Goal: Task Accomplishment & Management: Use online tool/utility

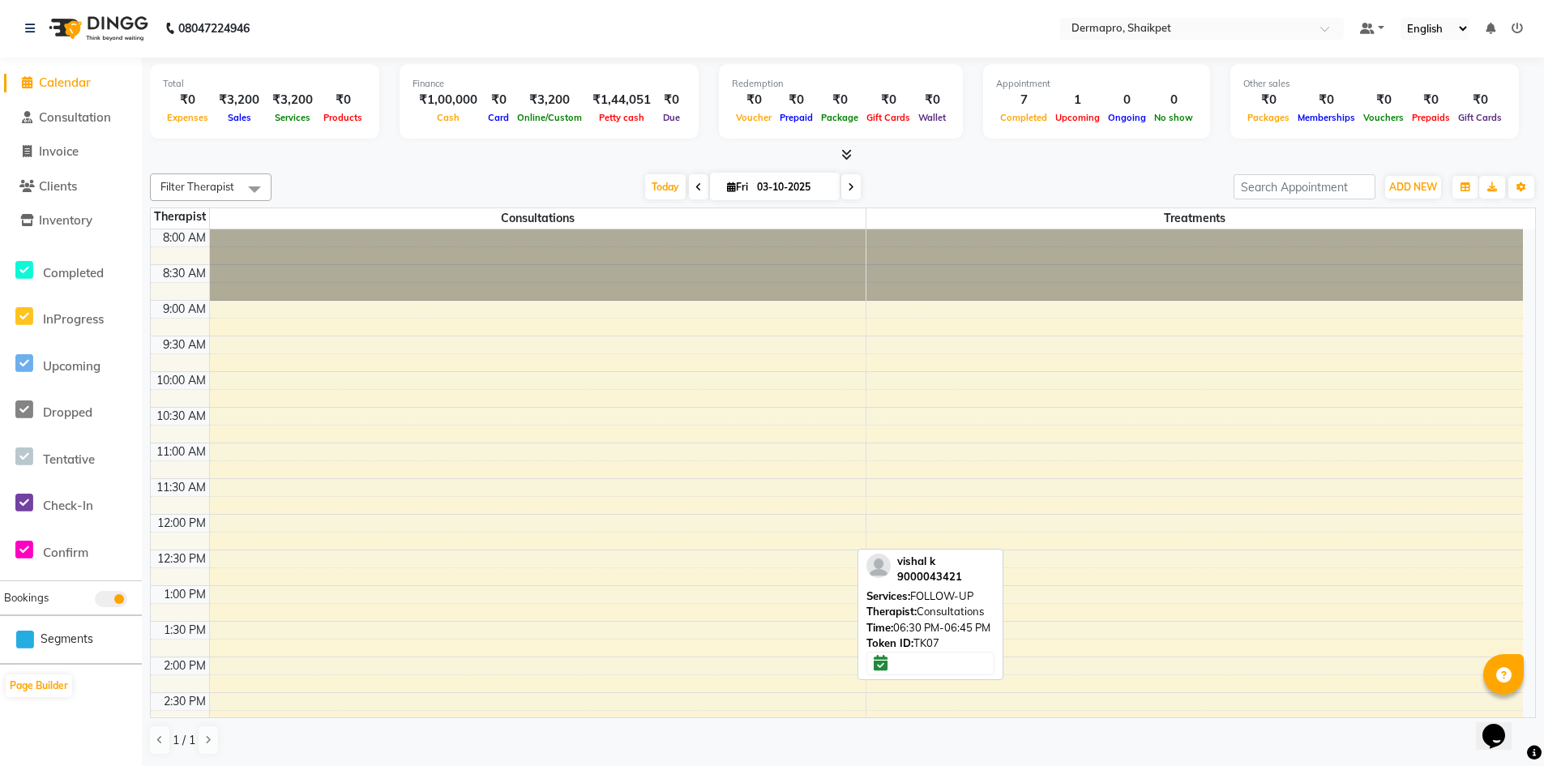
scroll to position [438, 0]
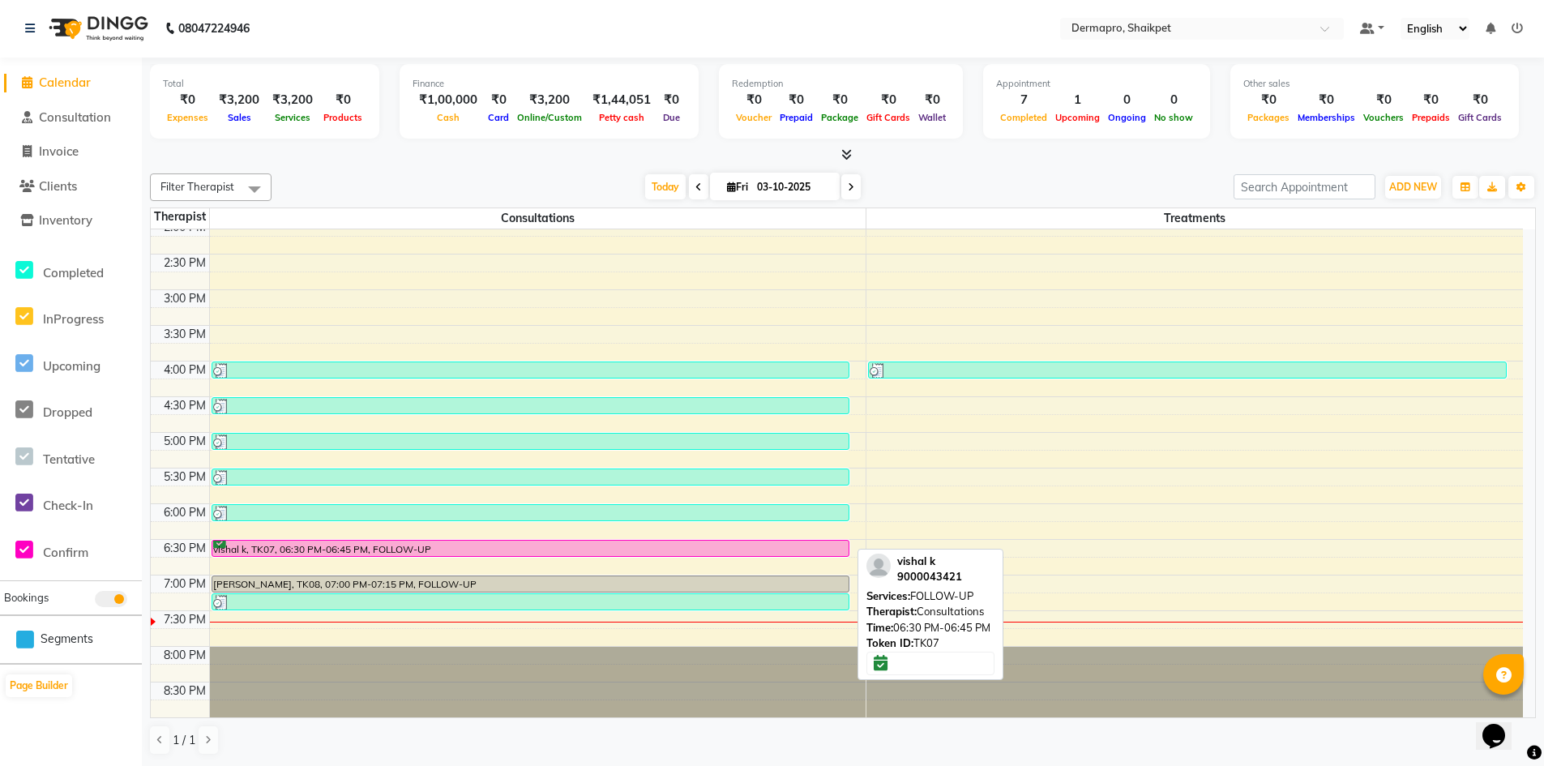
click at [285, 542] on div "vishal k, TK07, 06:30 PM-06:45 PM, FOLLOW-UP" at bounding box center [530, 548] width 636 height 15
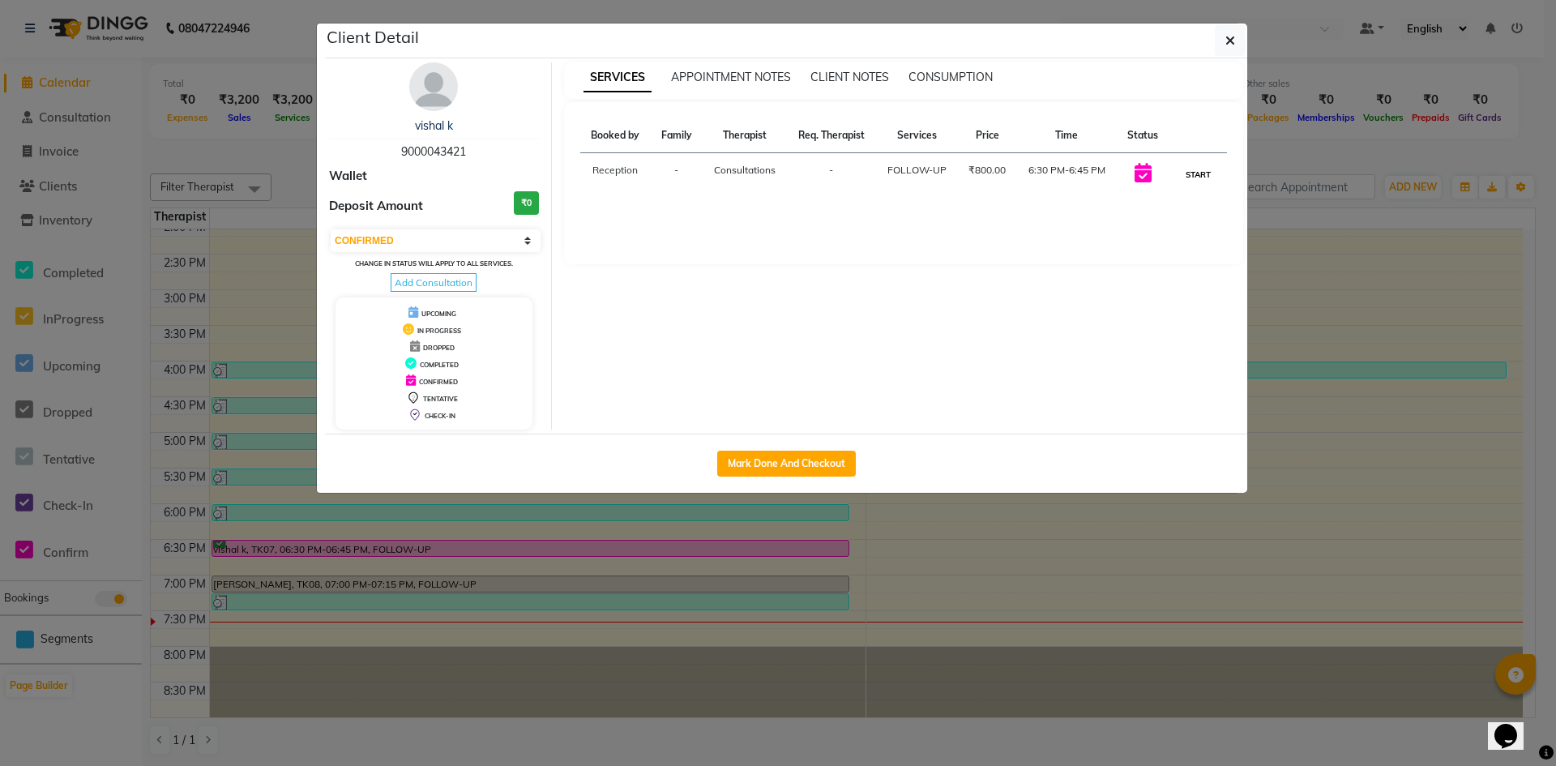
click at [1193, 173] on button "START" at bounding box center [1198, 175] width 33 height 20
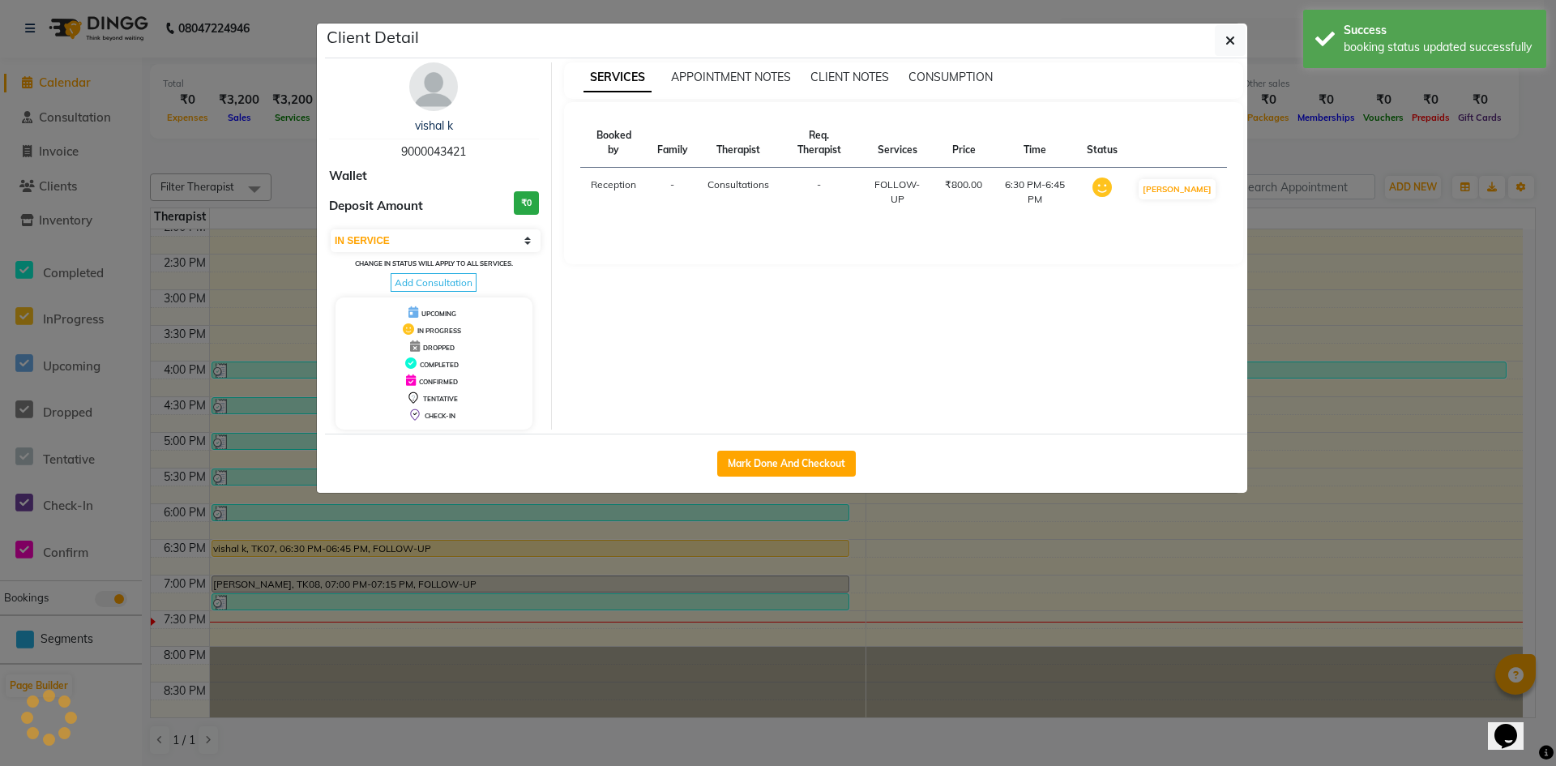
click at [1193, 173] on td "[PERSON_NAME]" at bounding box center [1177, 192] width 100 height 49
click at [1191, 194] on button "[PERSON_NAME]" at bounding box center [1177, 189] width 77 height 20
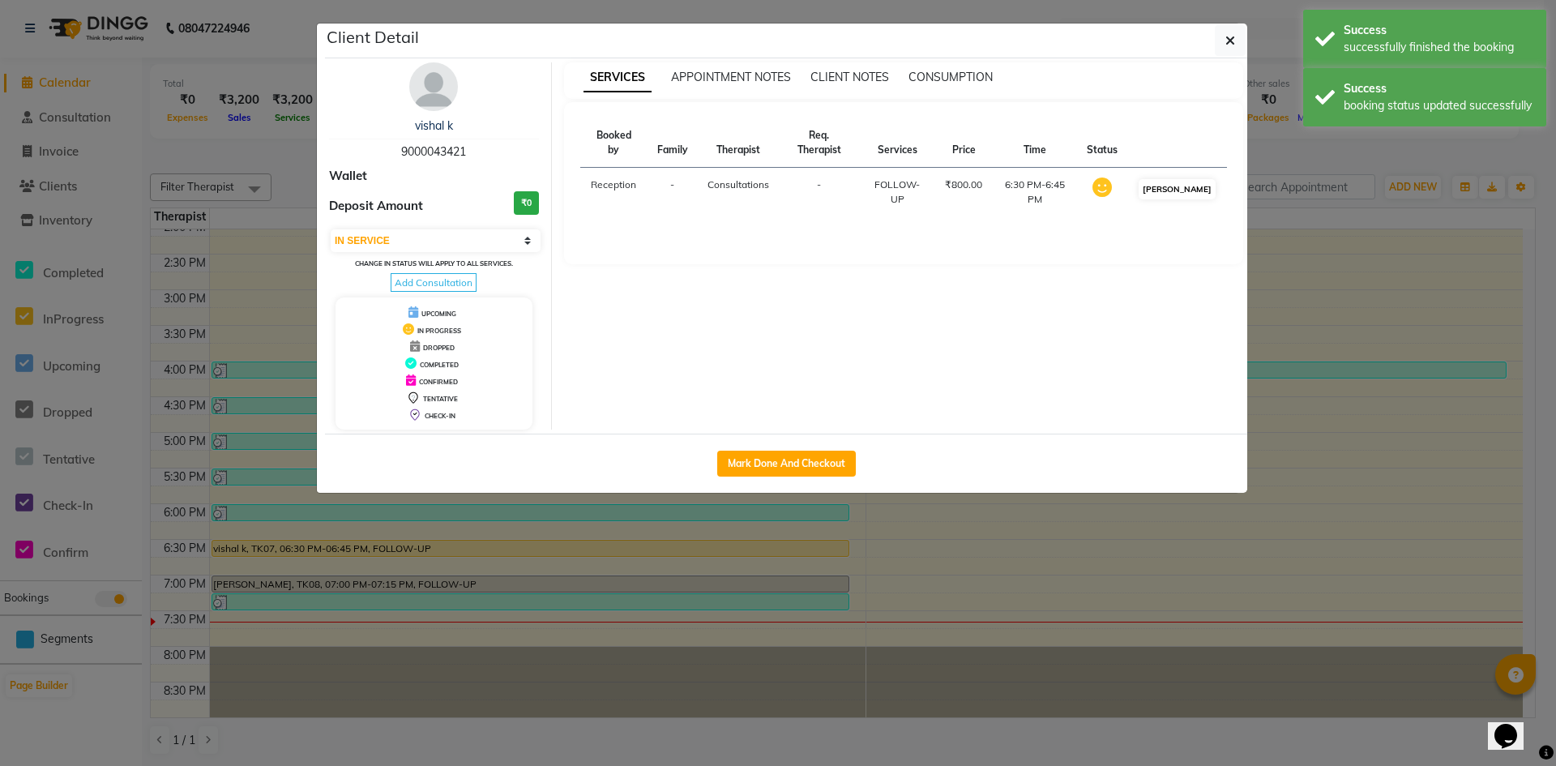
select select "3"
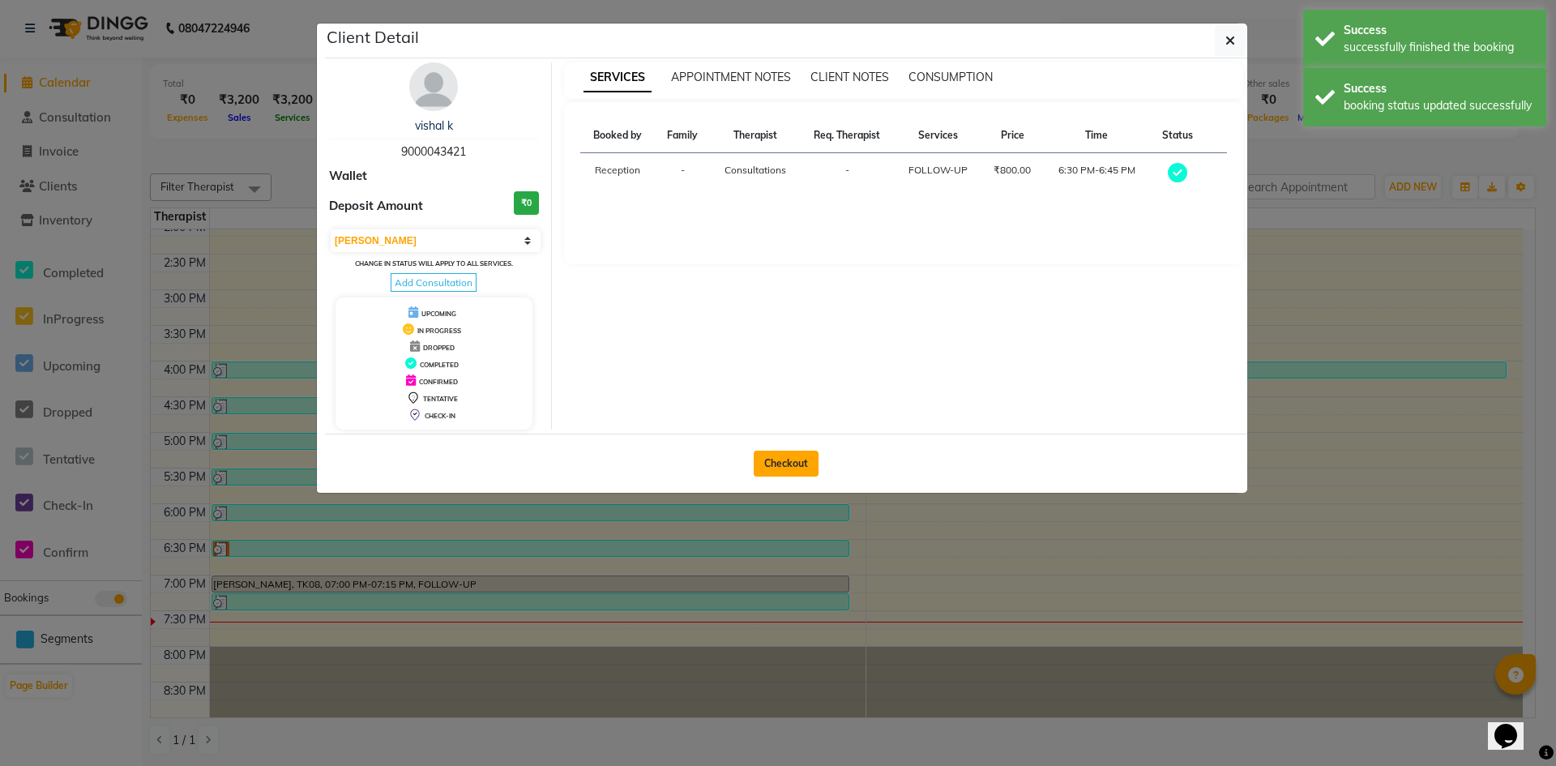
click at [785, 465] on button "Checkout" at bounding box center [786, 464] width 65 height 26
select select "service"
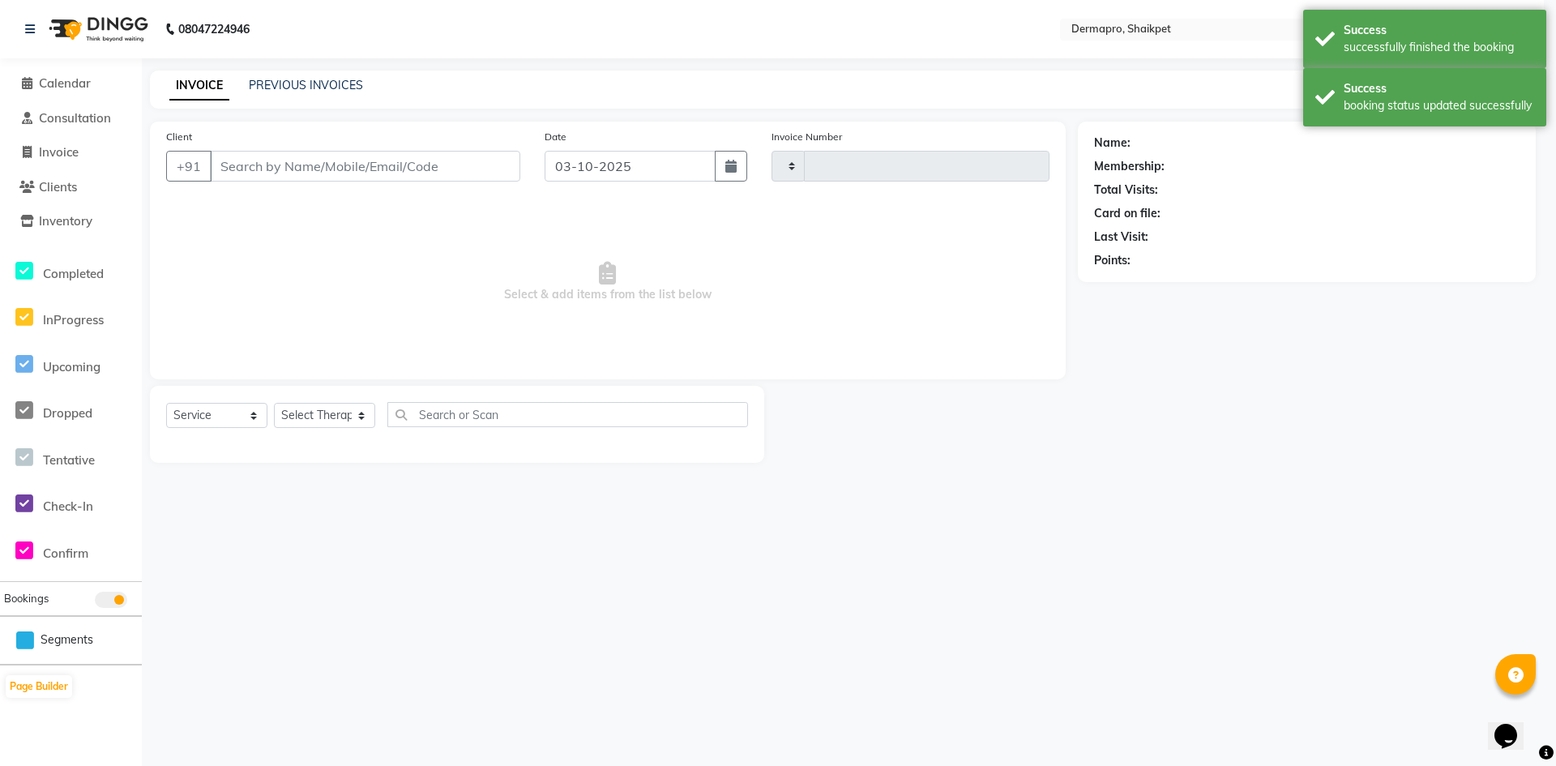
type input "0412"
select select "5996"
type input "90******21"
select select "43026"
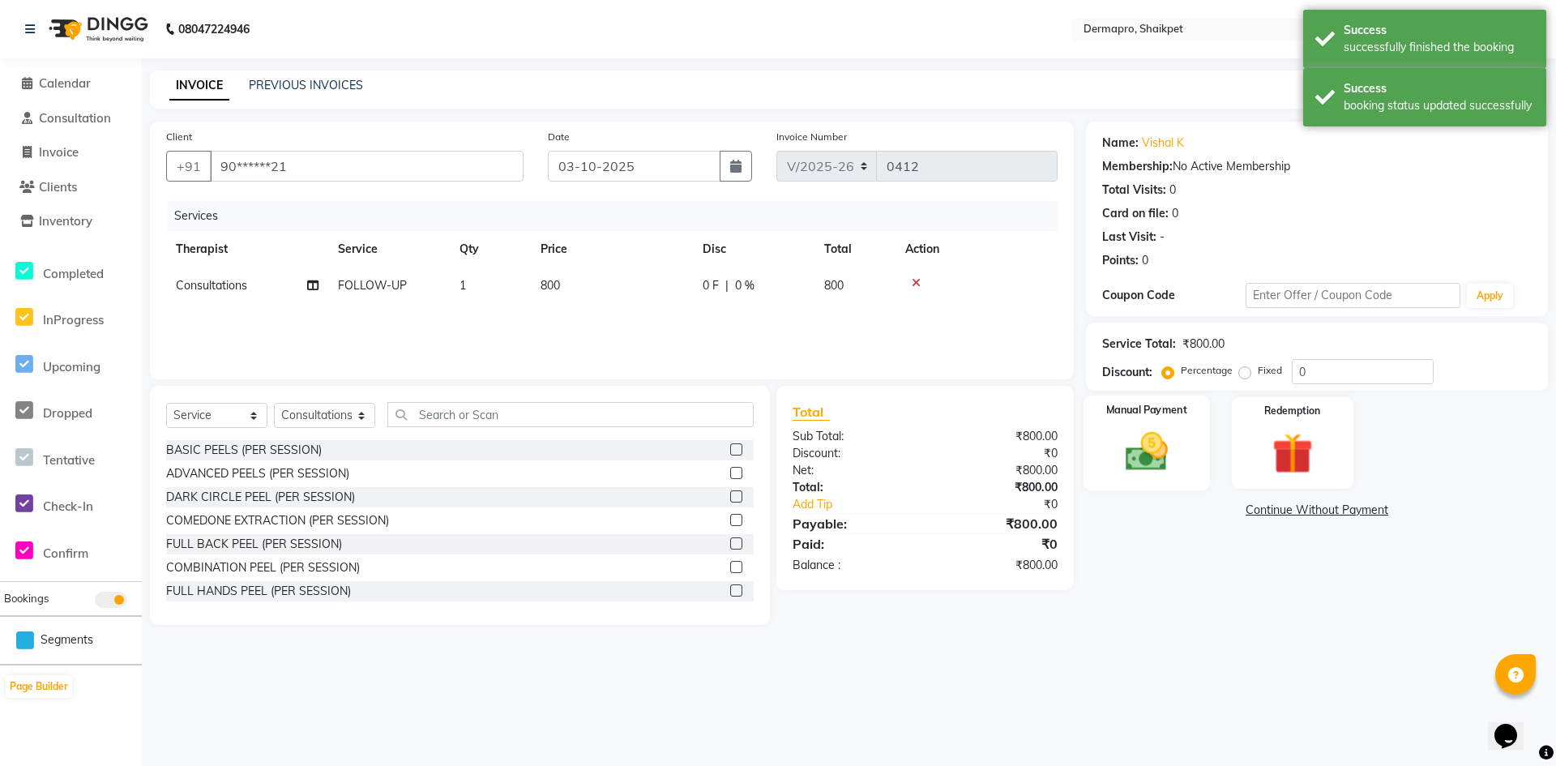
click at [1145, 451] on img at bounding box center [1147, 451] width 70 height 49
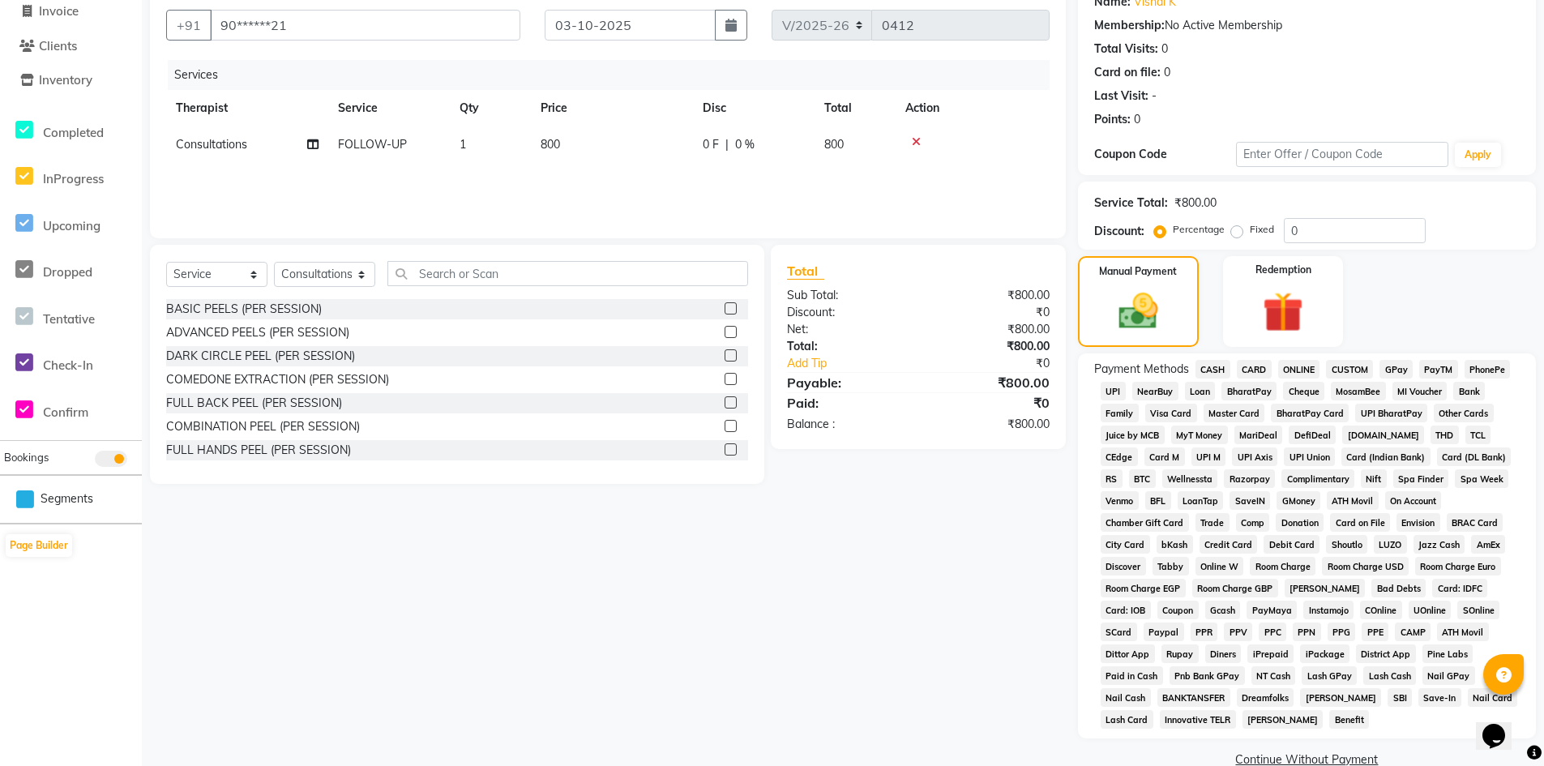
scroll to position [171, 0]
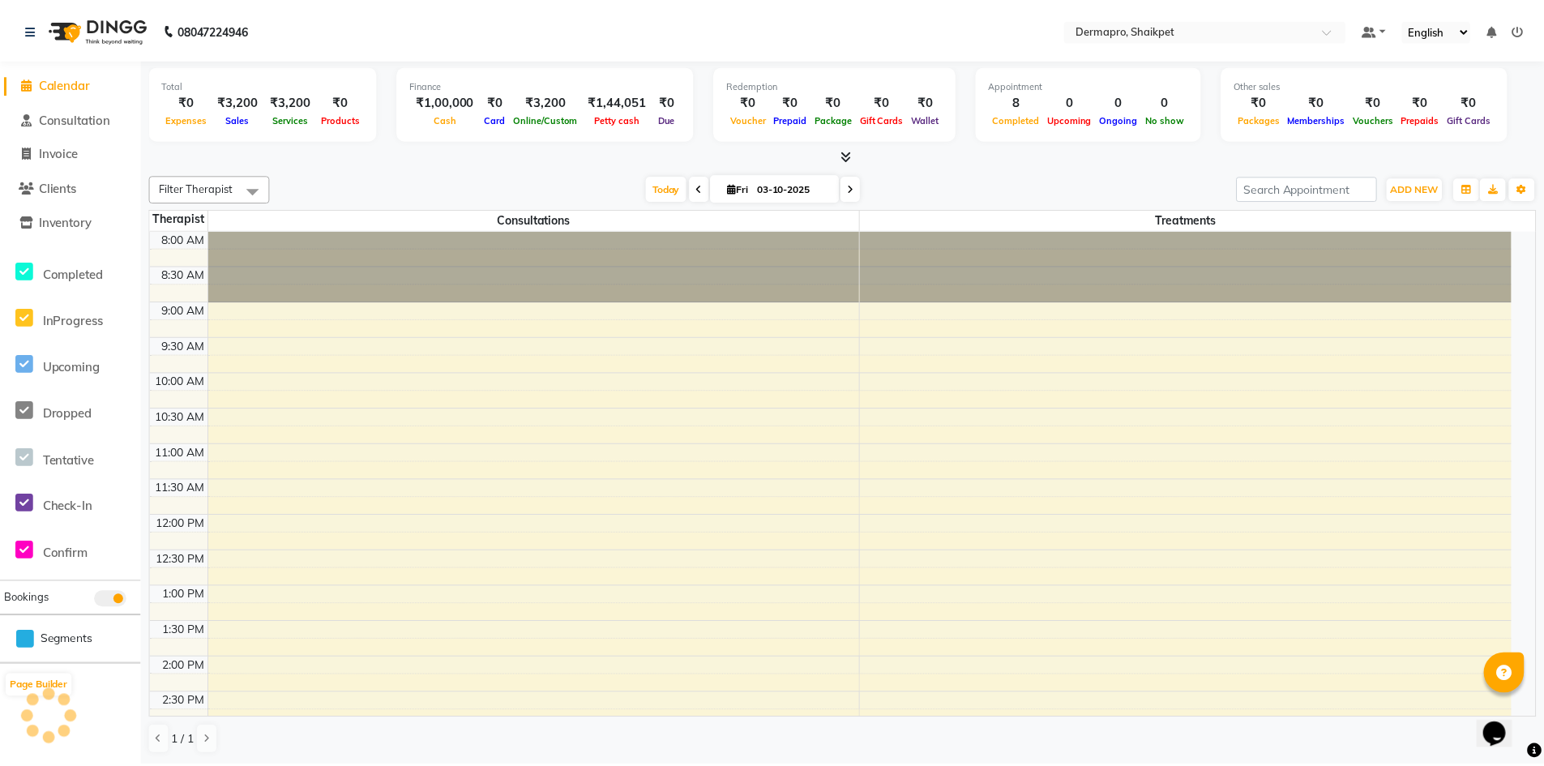
scroll to position [408, 0]
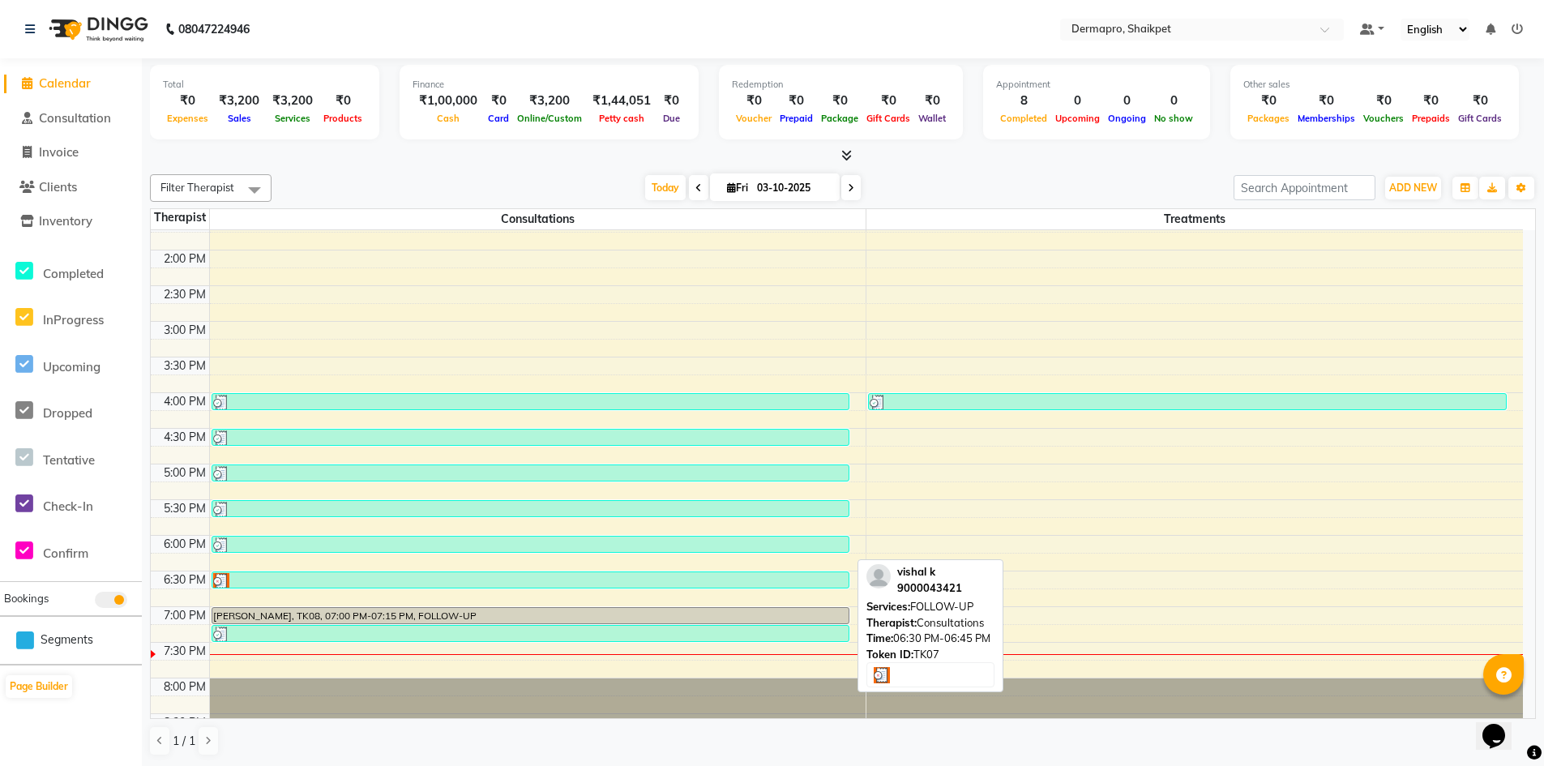
click at [578, 573] on div at bounding box center [530, 581] width 635 height 16
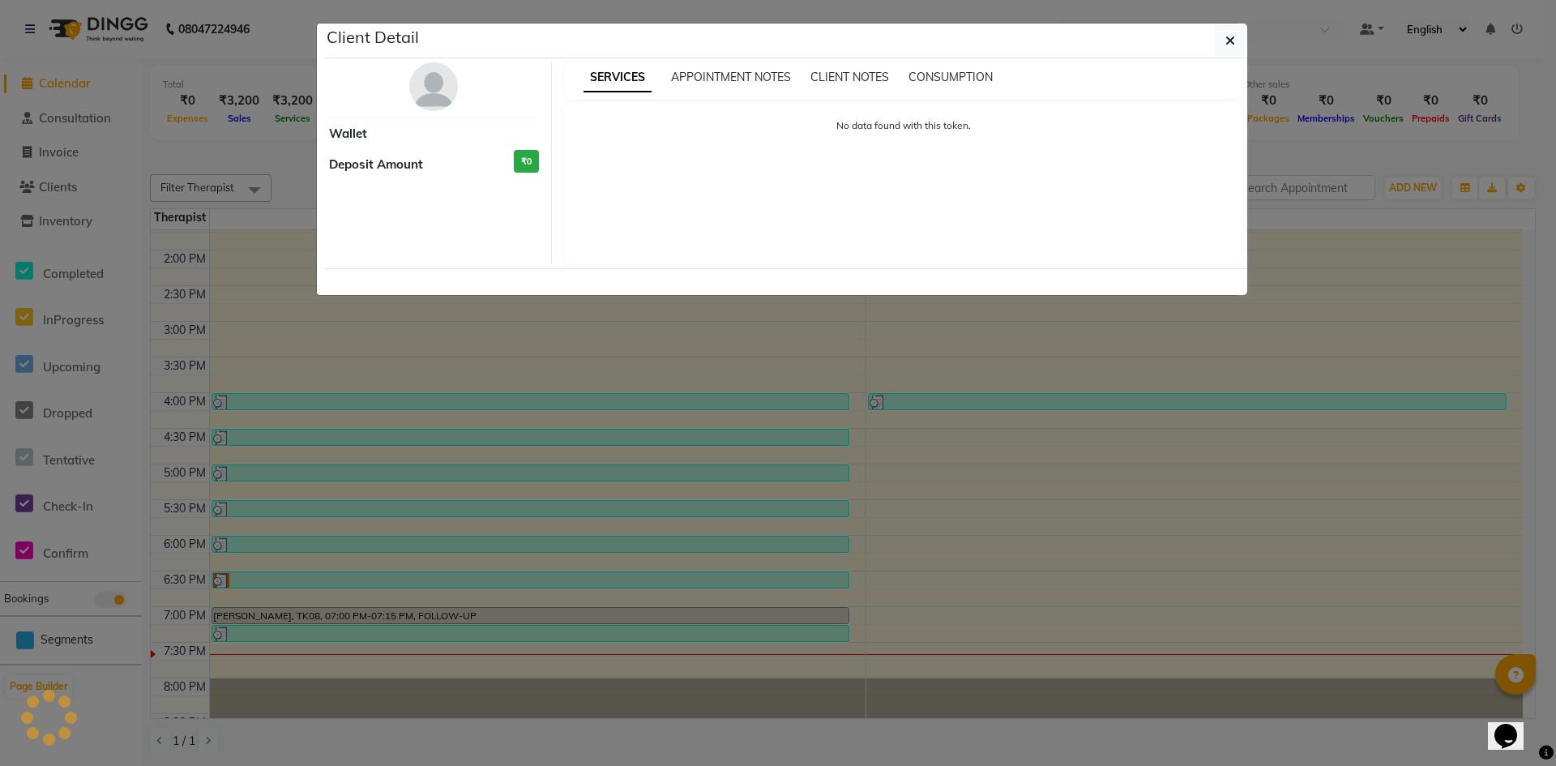
select select "3"
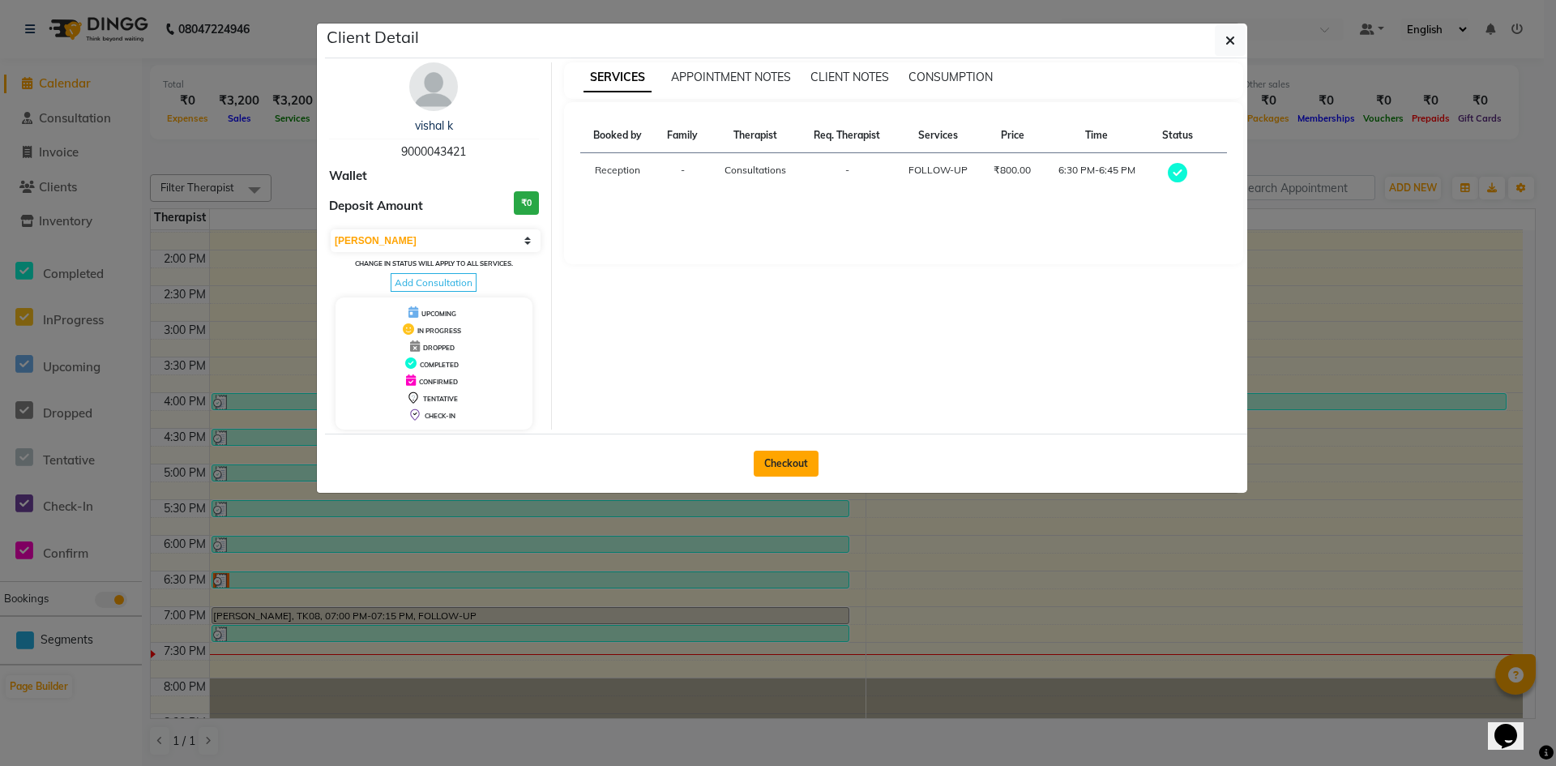
click at [783, 462] on button "Checkout" at bounding box center [786, 464] width 65 height 26
select select "5996"
select select "service"
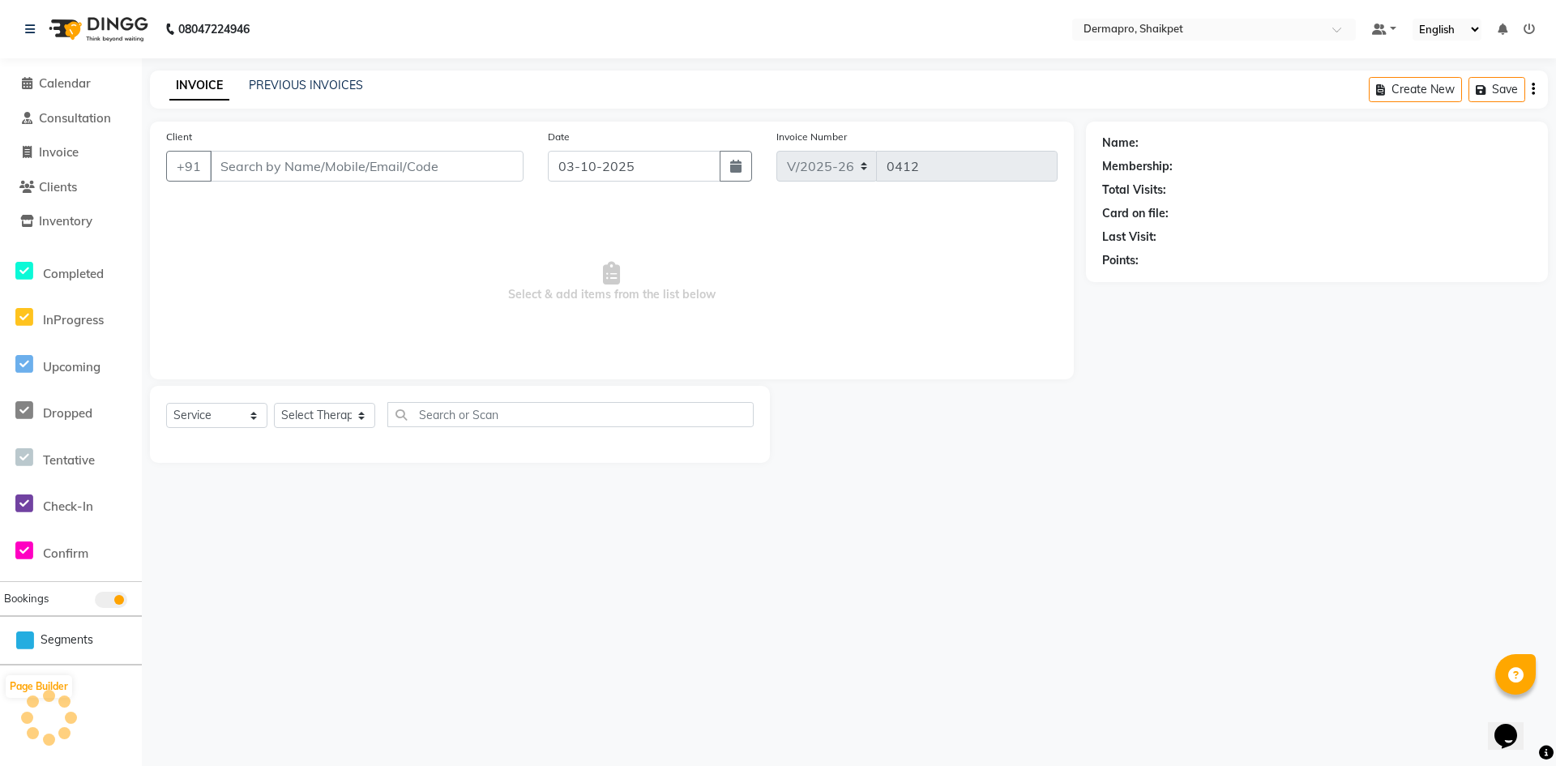
type input "90******21"
select select "43026"
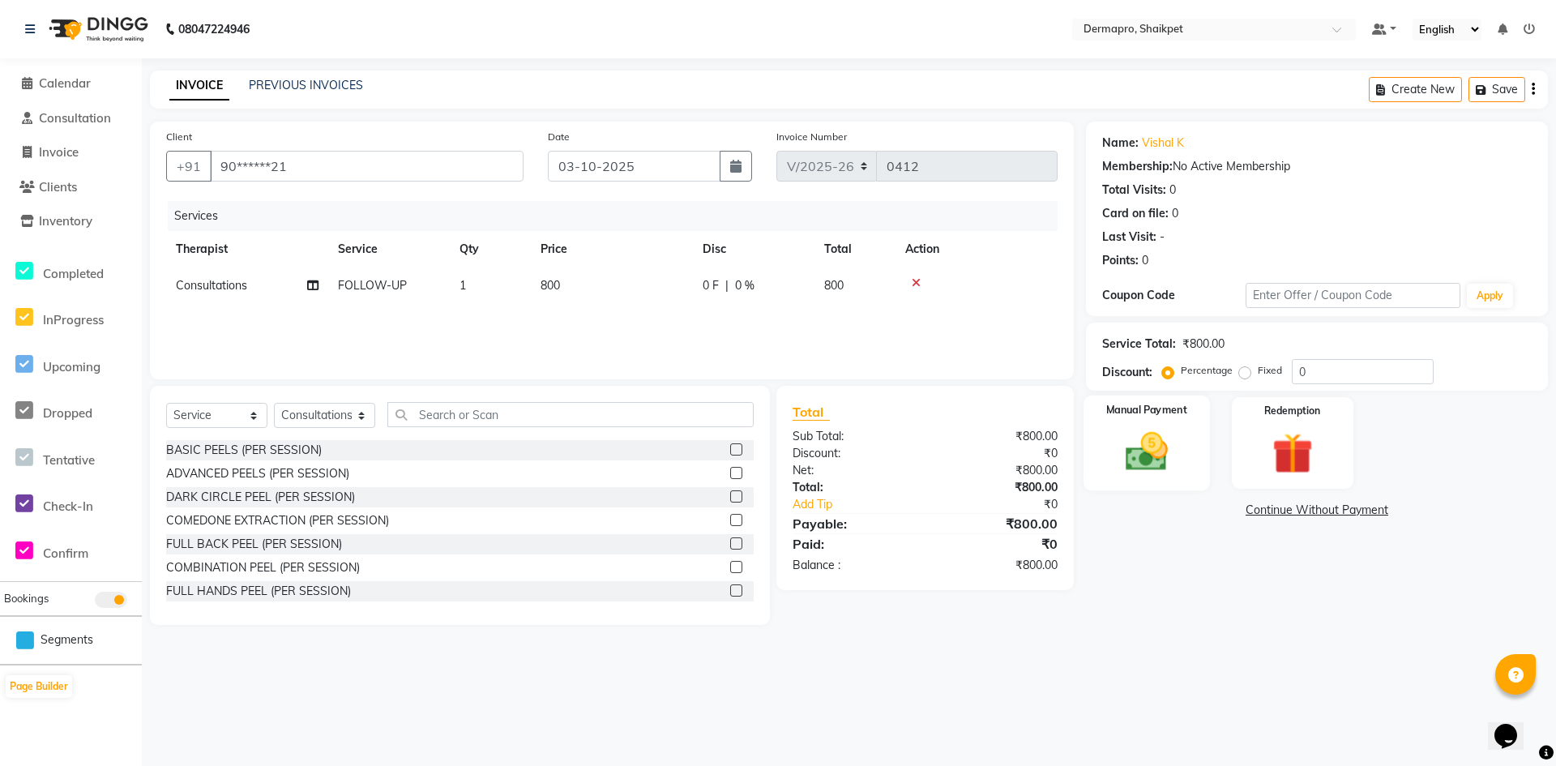
click at [1137, 460] on img at bounding box center [1147, 451] width 70 height 49
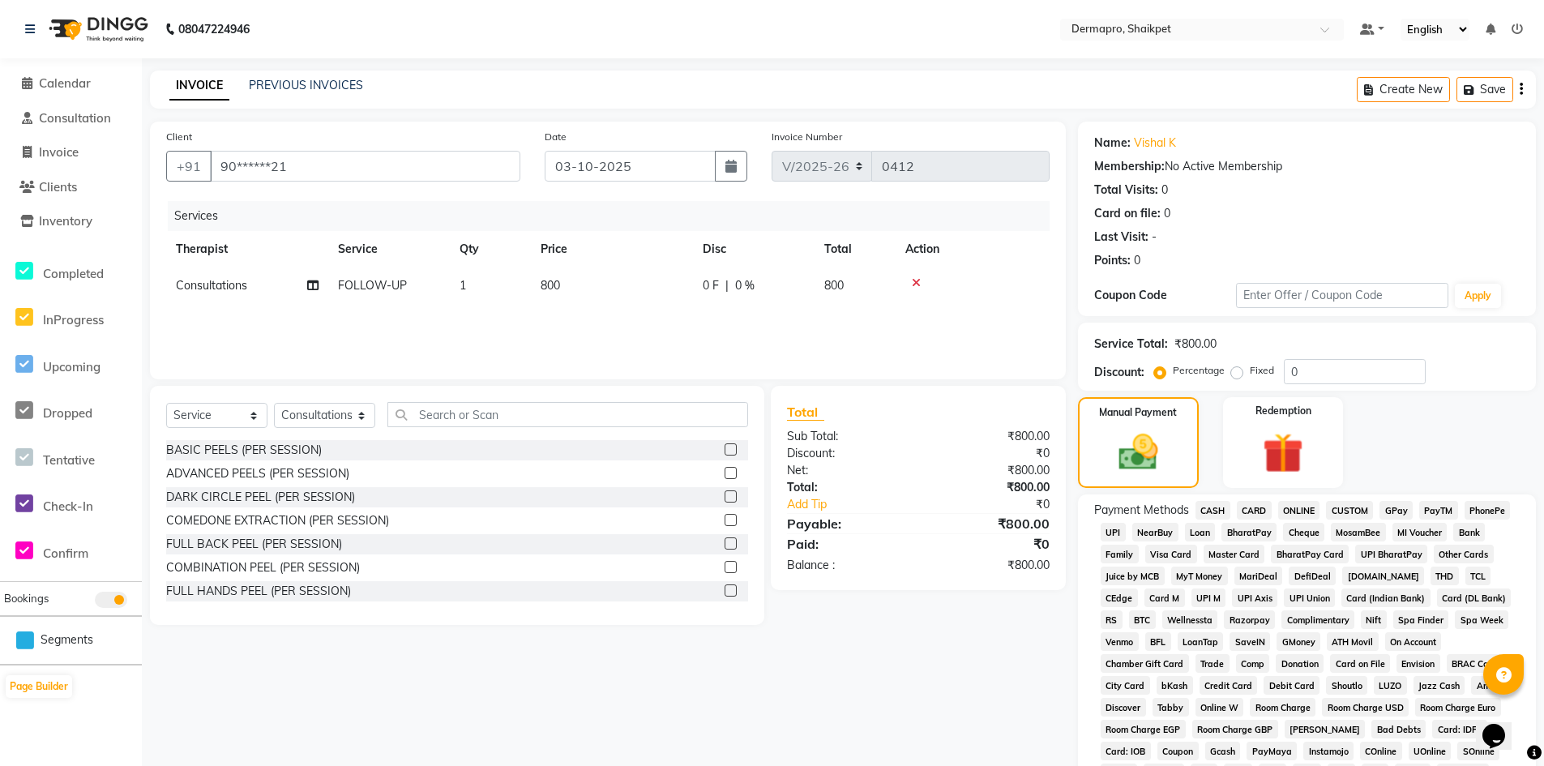
click at [1484, 508] on span "PhonePe" at bounding box center [1487, 510] width 46 height 19
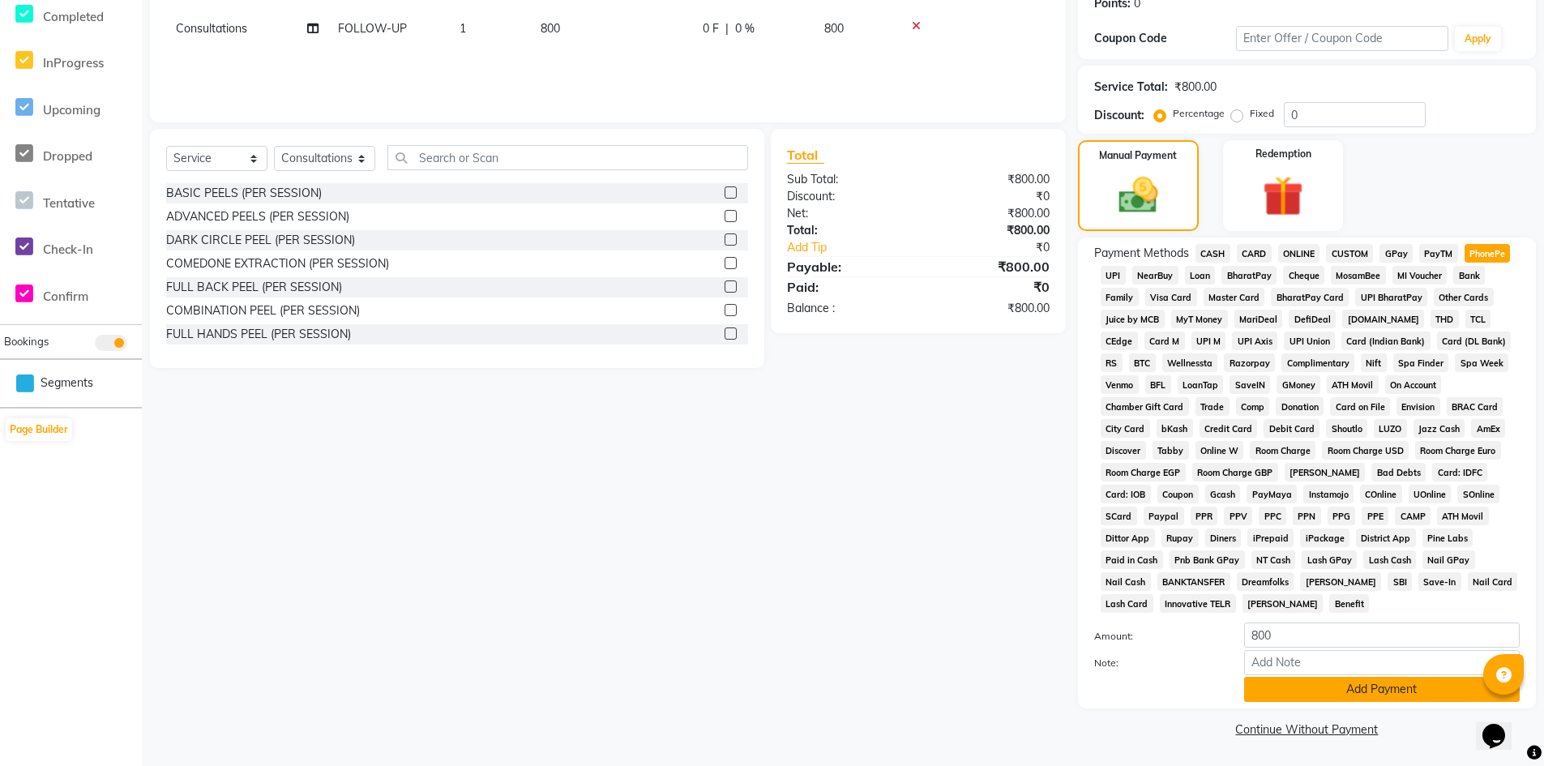
click at [1383, 682] on button "Add Payment" at bounding box center [1382, 689] width 276 height 25
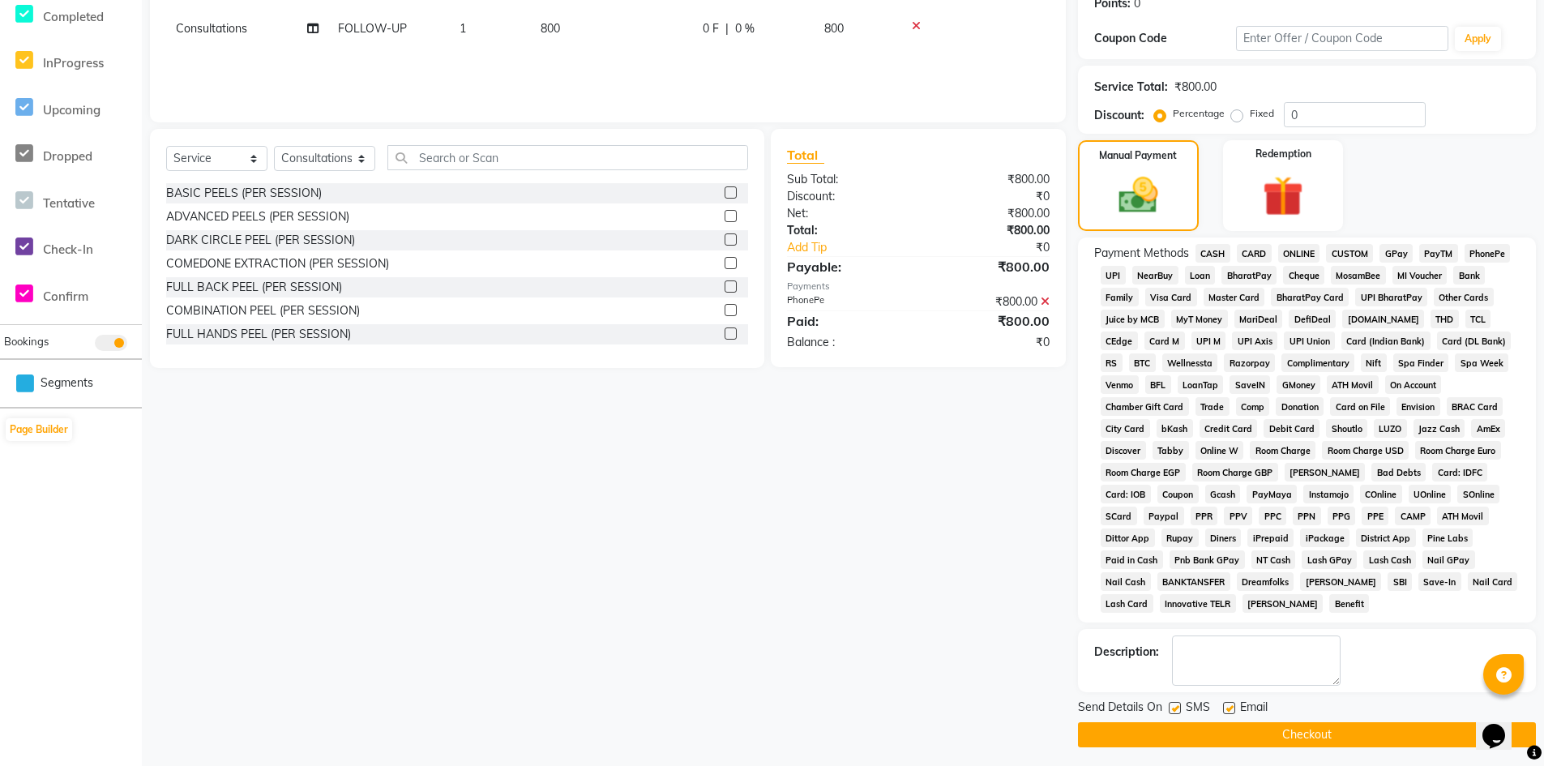
click at [1360, 729] on button "Checkout" at bounding box center [1307, 734] width 458 height 25
